Goal: Information Seeking & Learning: Learn about a topic

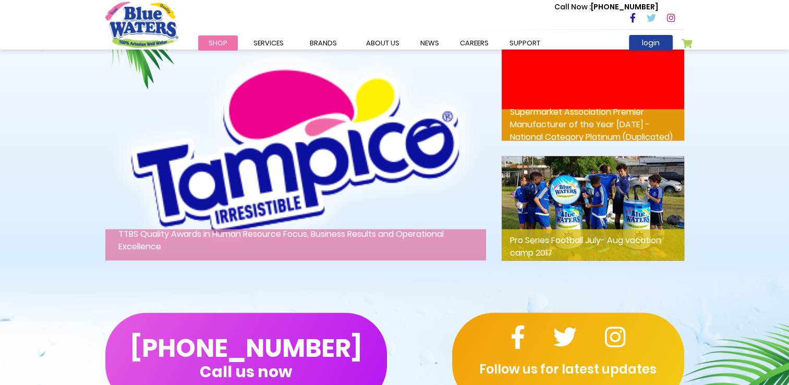
scroll to position [1583, 0]
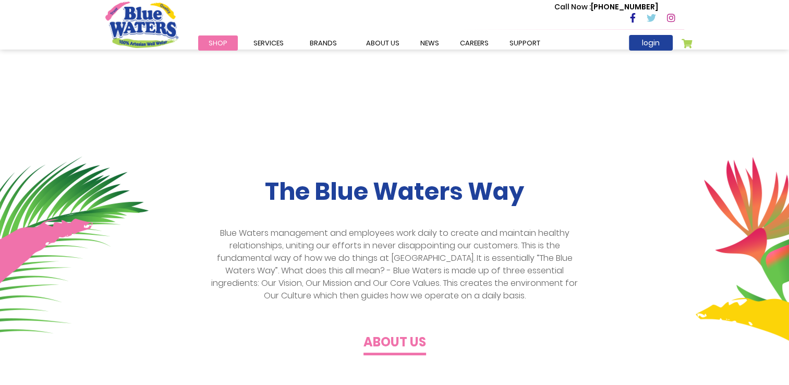
scroll to position [313, 0]
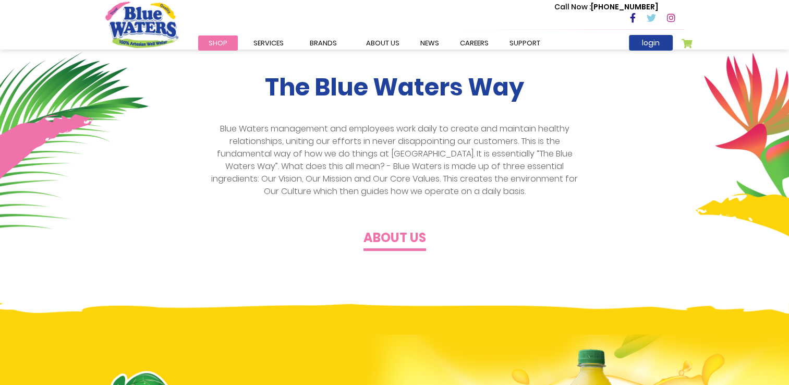
click at [407, 238] on h4 "About us" at bounding box center [395, 238] width 63 height 15
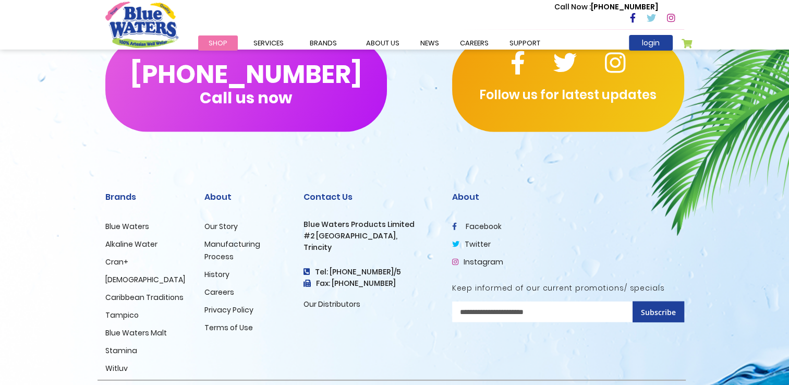
scroll to position [2559, 0]
